Goal: Register for event/course

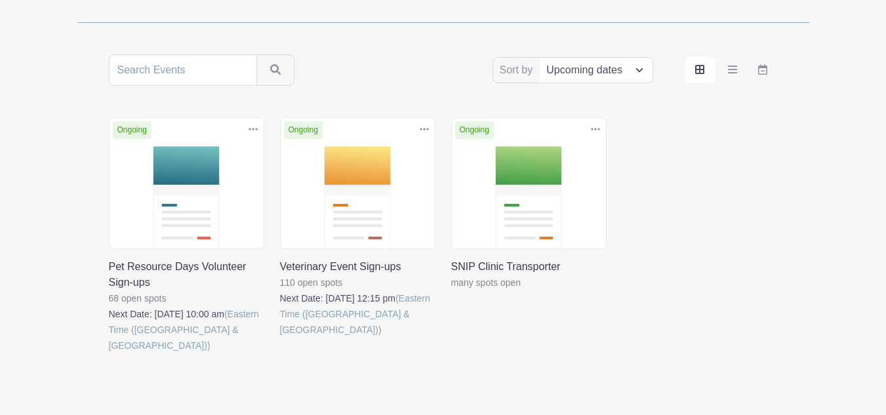
scroll to position [232, 0]
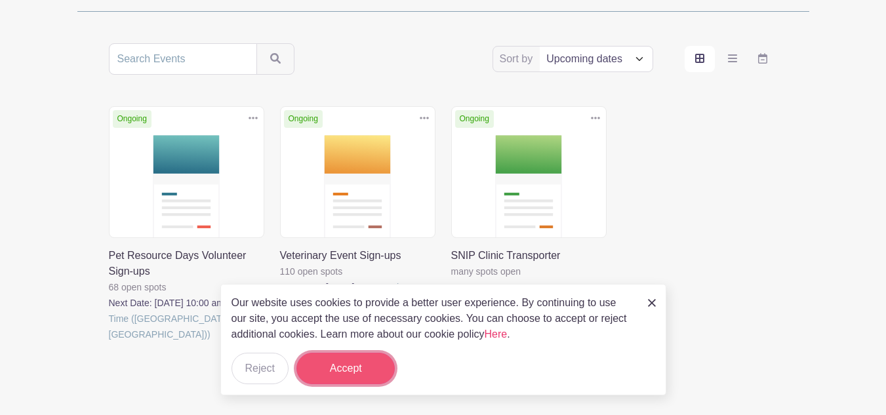
click at [353, 372] on button "Accept" at bounding box center [345, 368] width 98 height 31
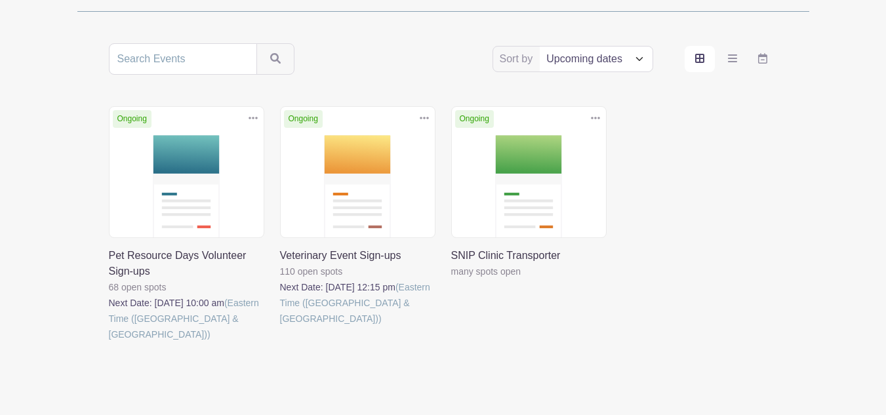
click at [109, 342] on link at bounding box center [109, 342] width 0 height 0
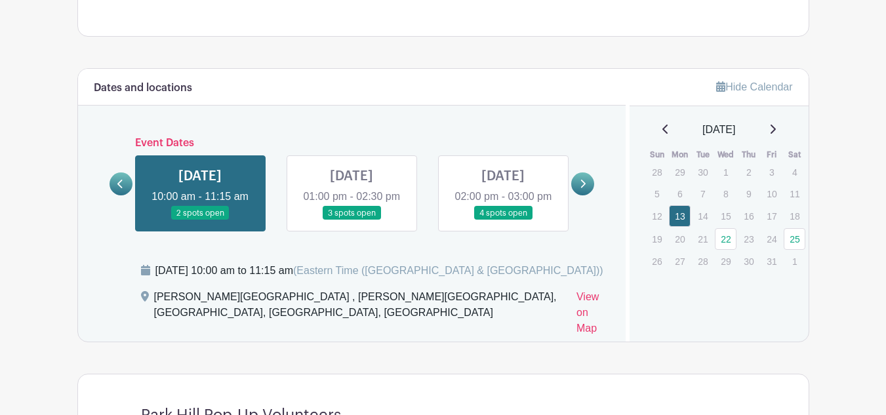
scroll to position [747, 0]
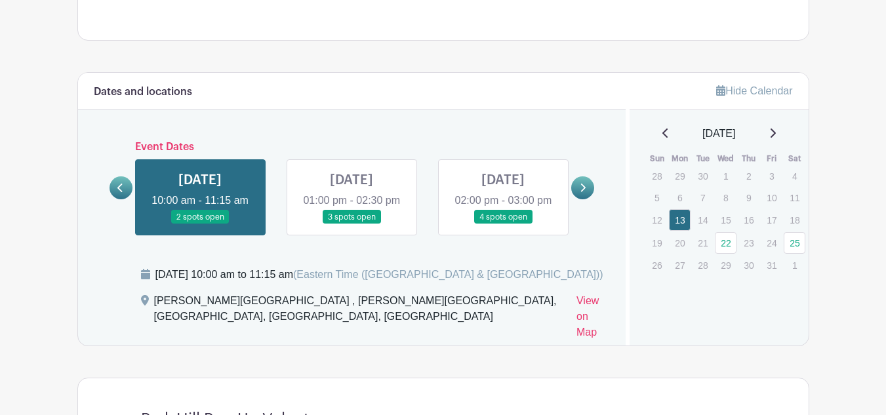
click at [351, 224] on link at bounding box center [351, 224] width 0 height 0
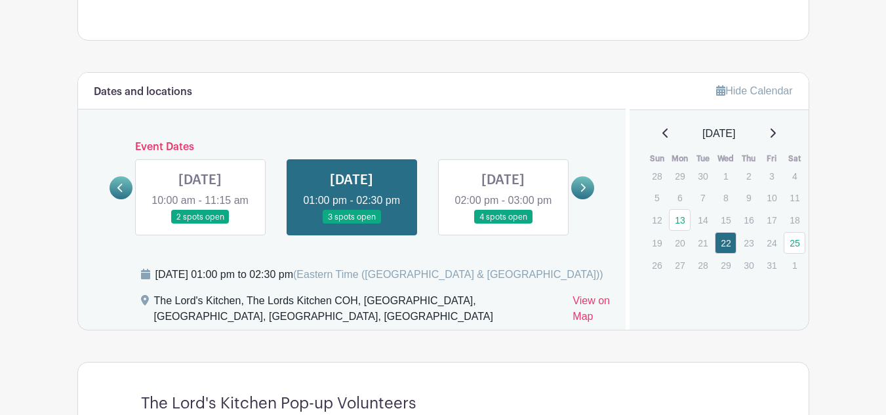
click at [200, 224] on link at bounding box center [200, 224] width 0 height 0
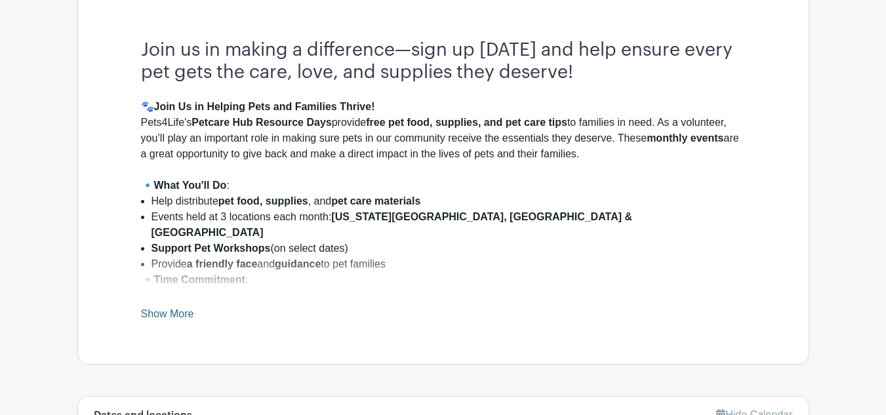
scroll to position [422, 0]
click at [182, 313] on link "Show More" at bounding box center [167, 317] width 53 height 16
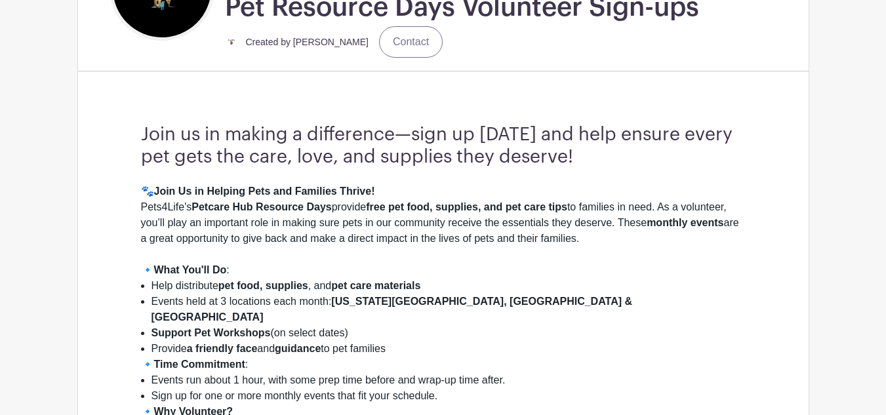
scroll to position [338, 0]
click at [317, 256] on div "🐾 Join Us in Helping Pets and Families Thrive! Pets4Life's Petcare Hub Resource…" at bounding box center [443, 223] width 605 height 79
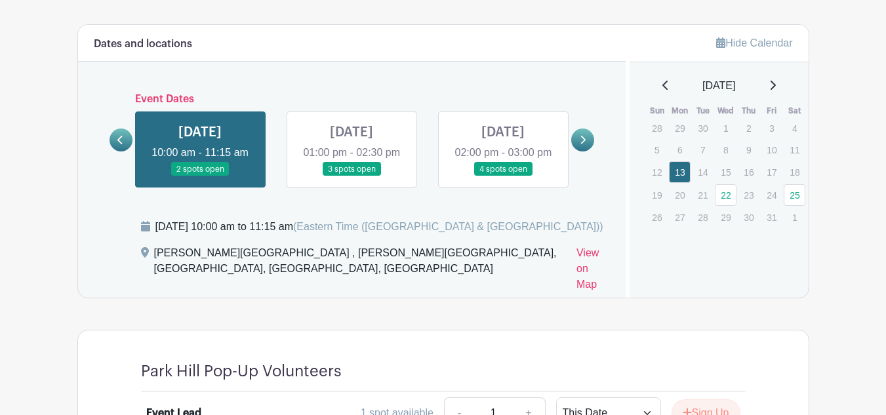
scroll to position [916, 0]
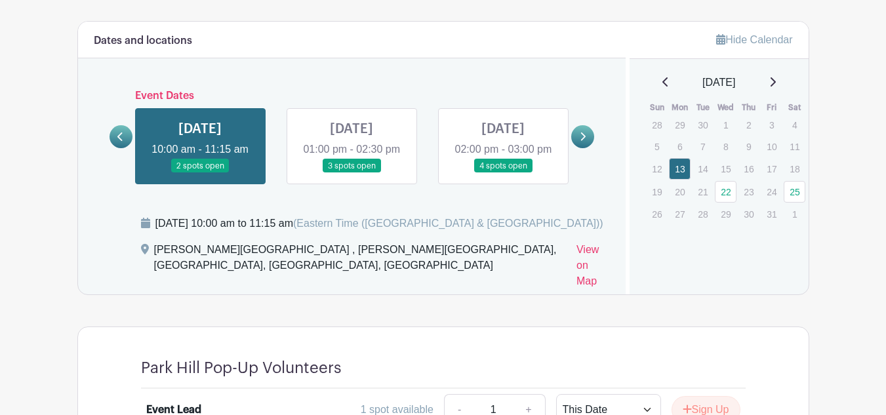
click at [330, 300] on turbo-frame "Dates and locations Event Dates [DATE] 02:00 pm - 03:00 pm 6 spots open [DATE] …" at bounding box center [443, 329] width 732 height 616
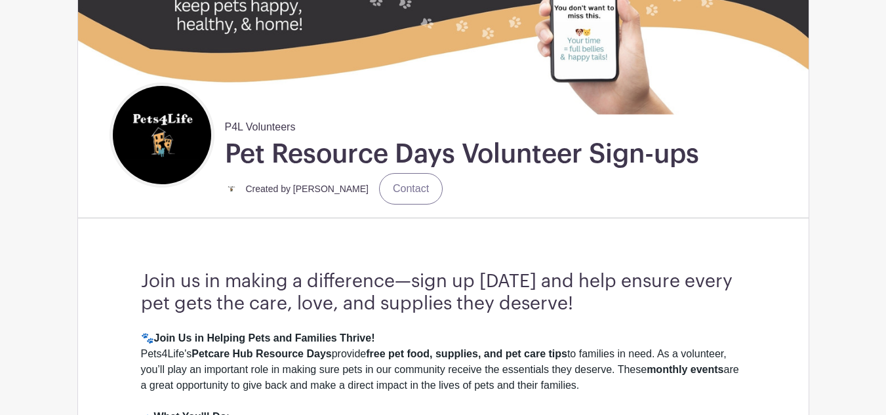
scroll to position [0, 0]
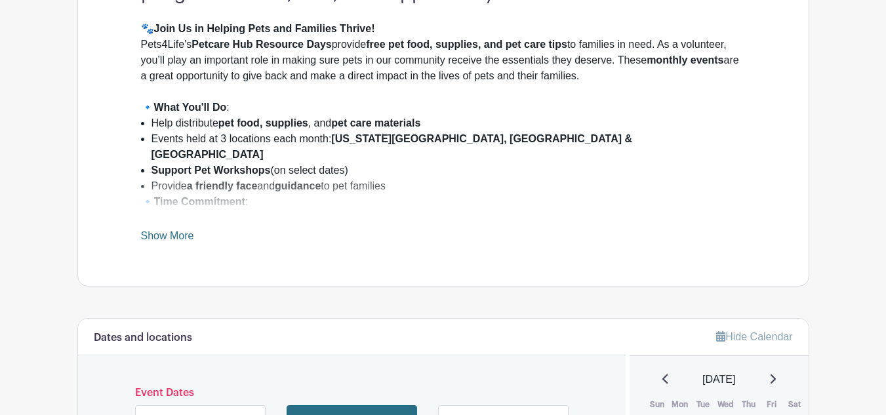
scroll to position [502, 0]
click at [161, 229] on div "🐾 Join Us in Helping Pets and Families Thrive! Pets4Life's Petcare Hub Resource…" at bounding box center [443, 131] width 605 height 223
click at [165, 235] on link "Show More" at bounding box center [167, 237] width 53 height 16
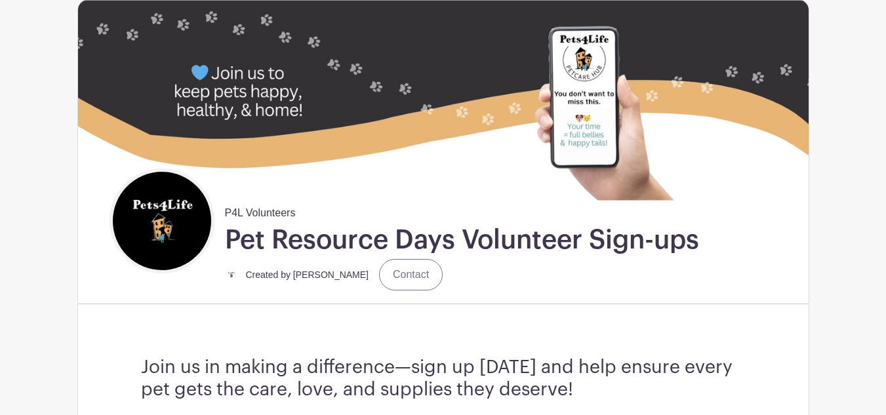
scroll to position [0, 0]
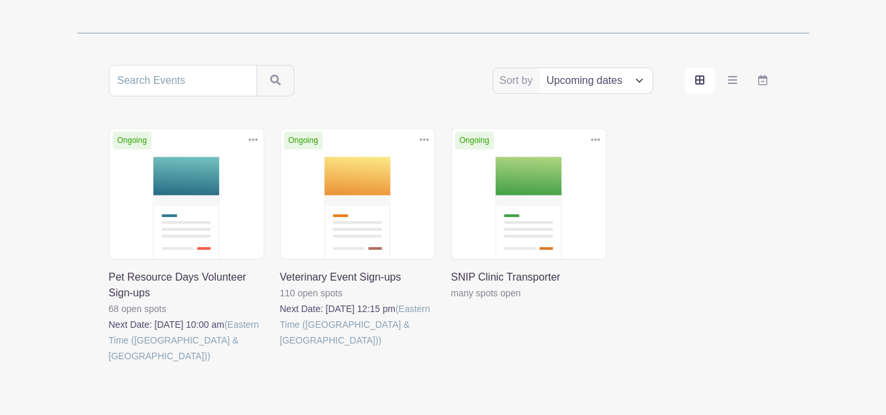
scroll to position [262, 0]
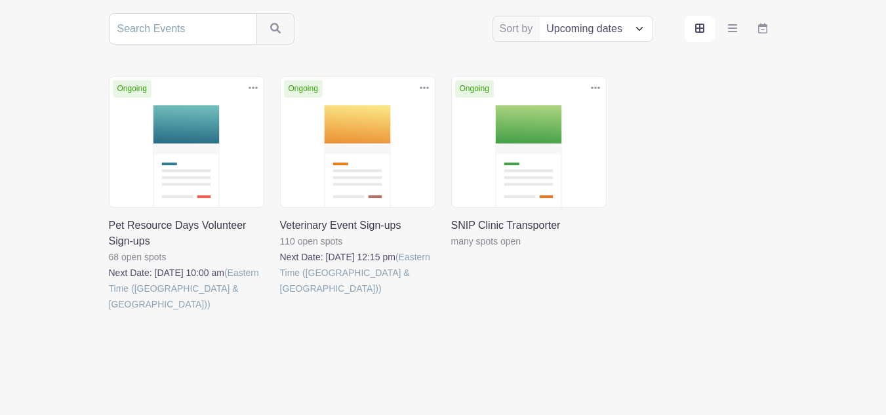
click at [280, 296] on link at bounding box center [280, 296] width 0 height 0
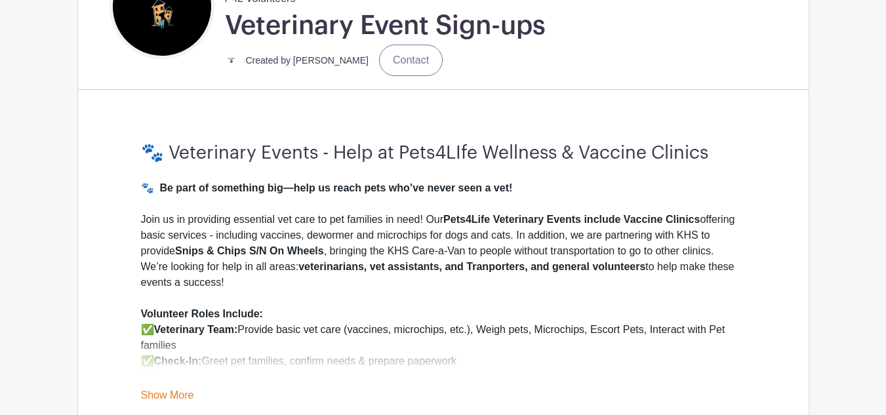
scroll to position [321, 0]
click at [106, 289] on div "P4L Volunteers Veterinary Event Sign-ups Created by Karen Mujica Contact 🐾 Vete…" at bounding box center [443, 114] width 732 height 661
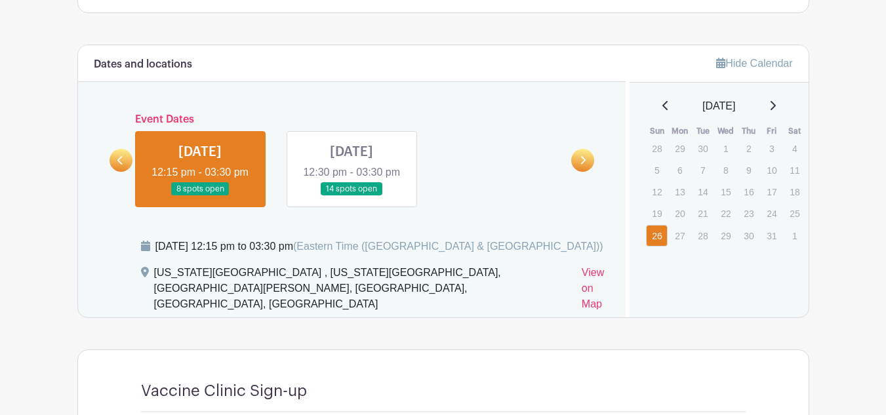
scroll to position [753, 0]
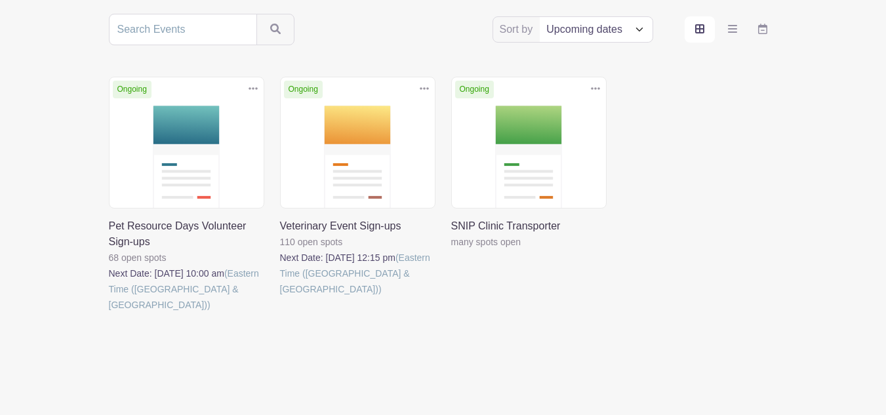
scroll to position [262, 0]
click at [451, 249] on link at bounding box center [451, 249] width 0 height 0
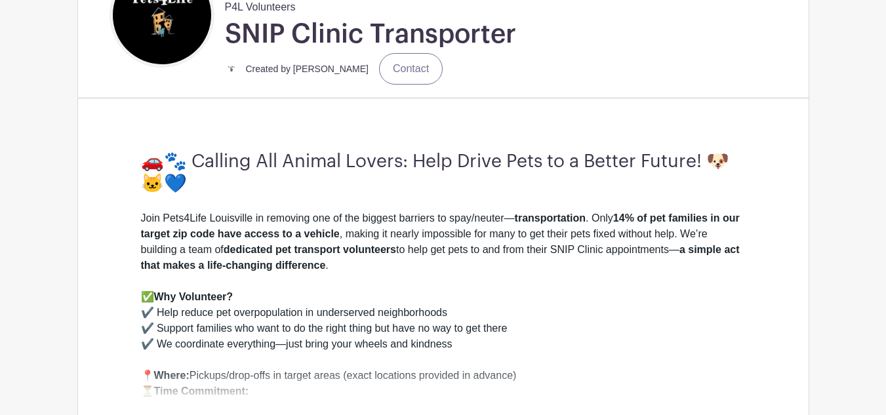
scroll to position [312, 0]
click at [403, 287] on div "Join Pets4Life Louisville in removing one of the biggest barriers to spay/neute…" at bounding box center [443, 249] width 605 height 79
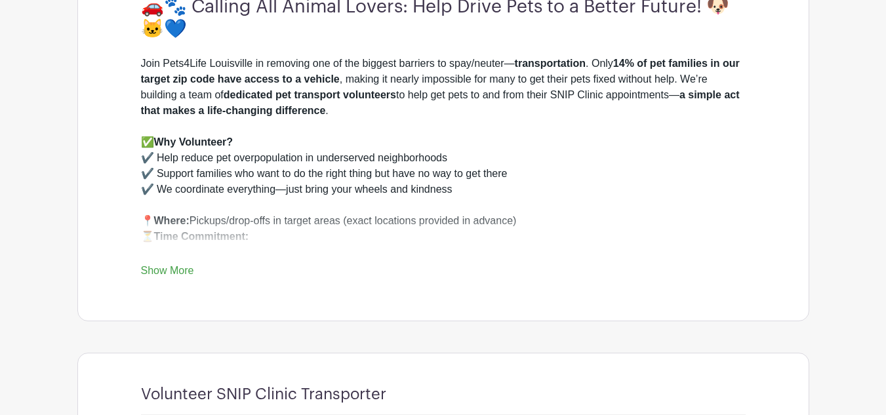
scroll to position [472, 0]
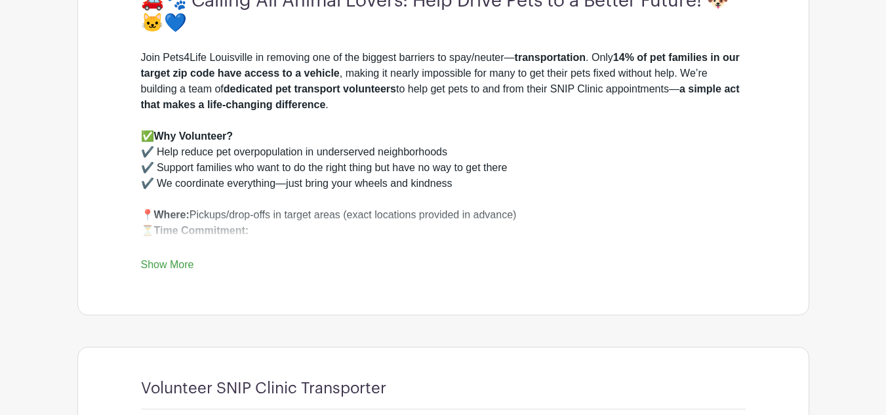
click at [186, 262] on link "Show More" at bounding box center [167, 267] width 53 height 16
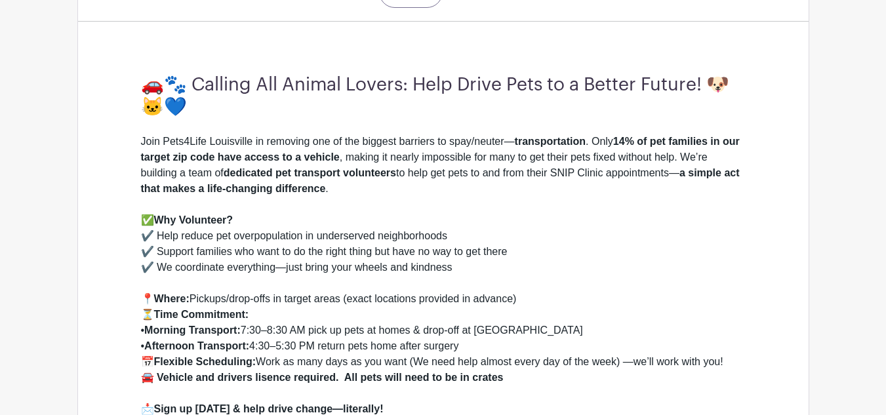
scroll to position [385, 0]
